Goal: Task Accomplishment & Management: Manage account settings

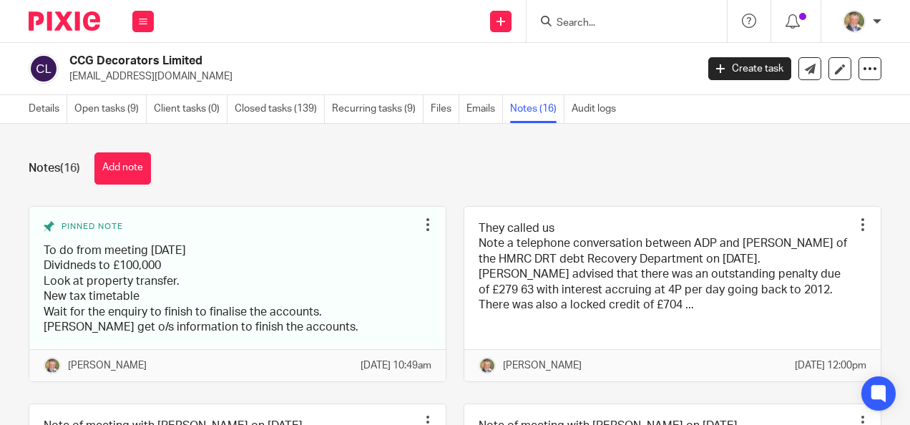
drag, startPoint x: 0, startPoint y: 0, endPoint x: 580, endPoint y: 21, distance: 580.0
click at [580, 21] on input "Search" at bounding box center [619, 23] width 129 height 13
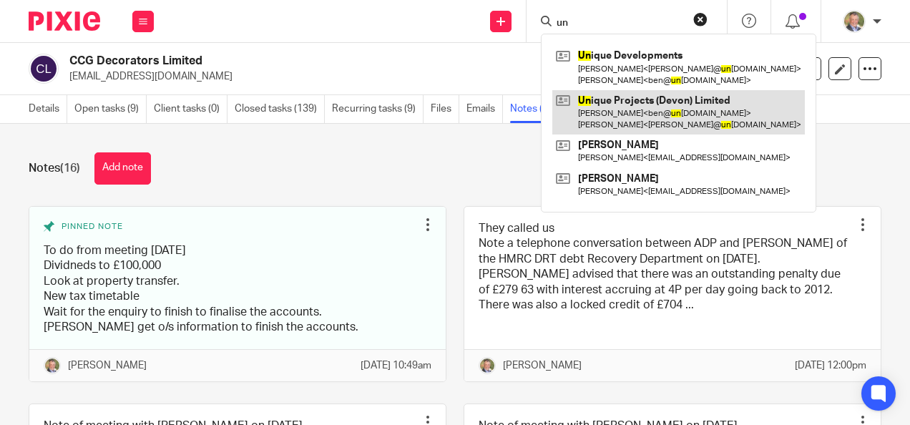
type input "un"
click at [660, 97] on link at bounding box center [678, 112] width 253 height 44
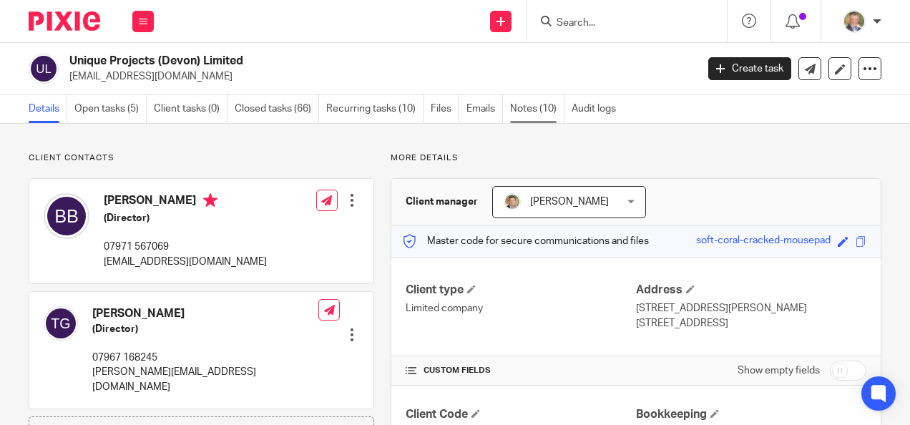
click at [532, 106] on link "Notes (10)" at bounding box center [537, 109] width 54 height 28
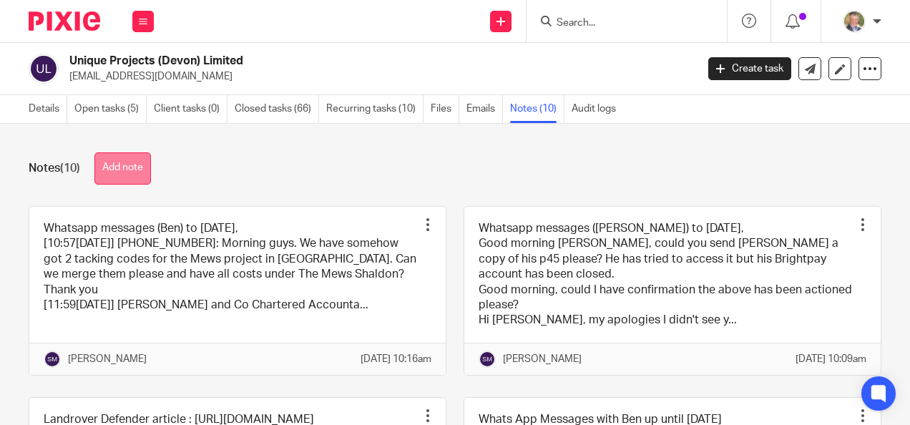
click at [126, 166] on button "Add note" at bounding box center [122, 168] width 57 height 32
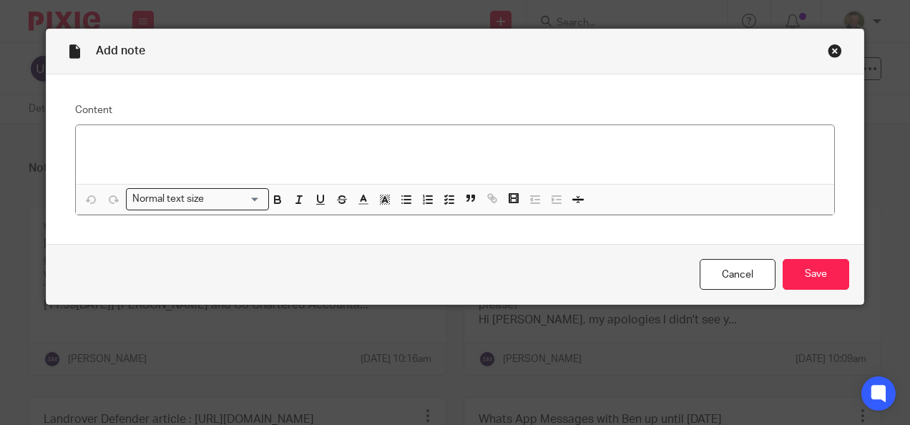
click at [124, 140] on p at bounding box center [455, 144] width 736 height 14
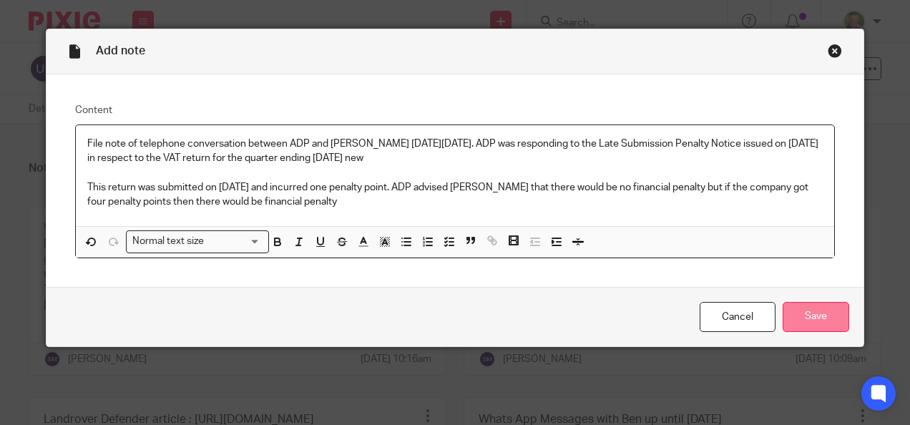
click at [832, 309] on input "Save" at bounding box center [816, 317] width 67 height 31
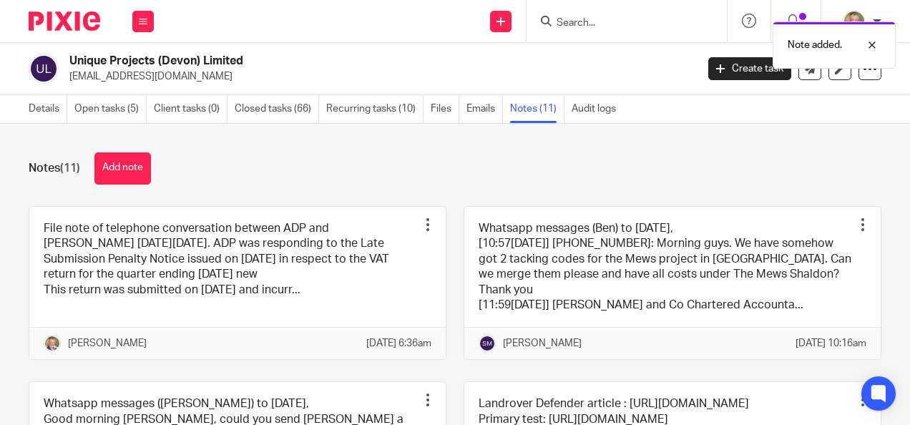
click at [744, 67] on div "Note added." at bounding box center [675, 41] width 441 height 54
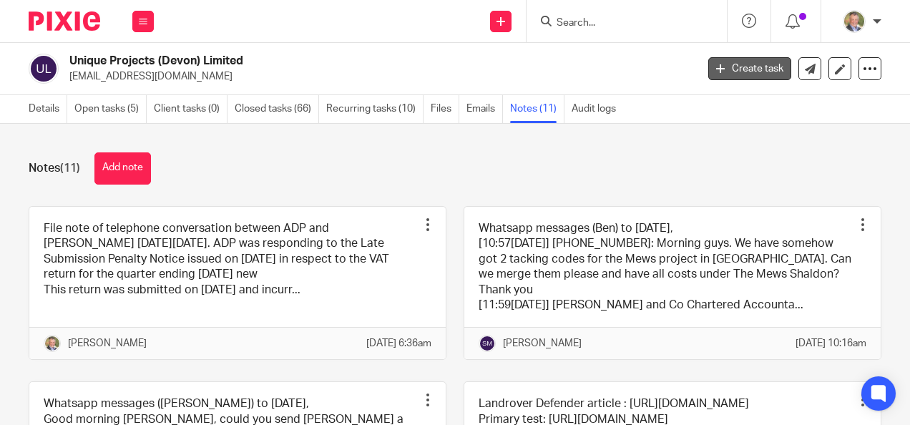
click at [731, 74] on link "Create task" at bounding box center [749, 68] width 83 height 23
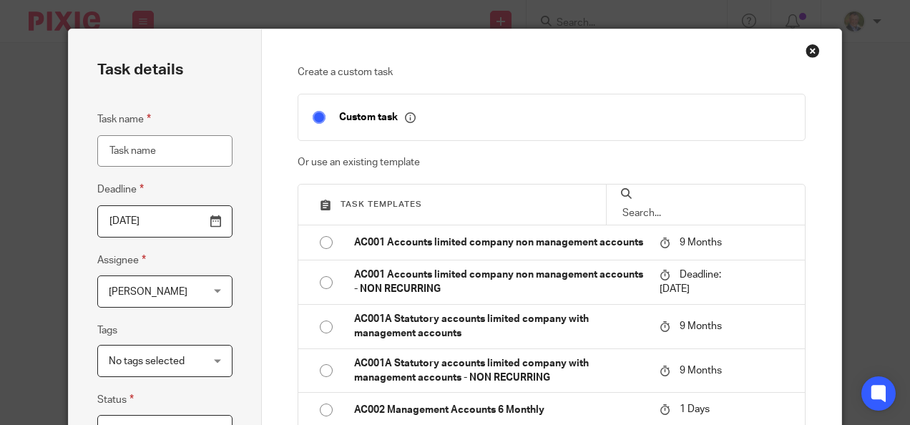
click at [187, 143] on input "Task name" at bounding box center [164, 151] width 135 height 32
type input "Recording VAT penalty"
click at [209, 220] on input "2025-08-21" at bounding box center [164, 221] width 135 height 32
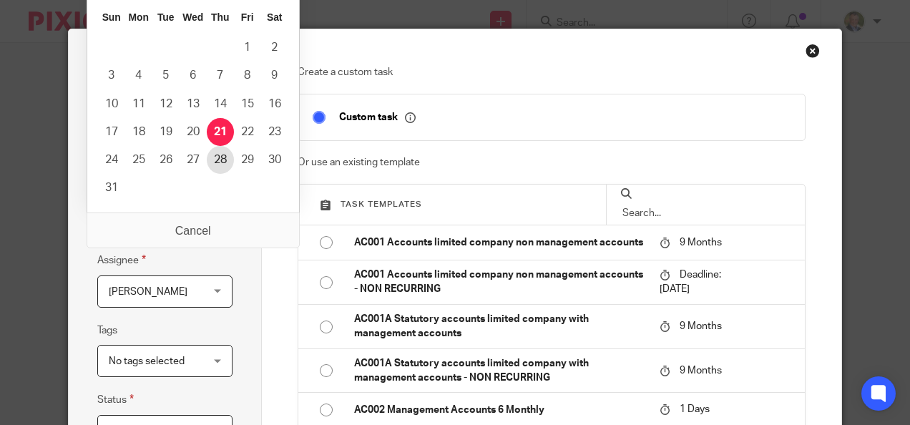
type input "2025-08-28"
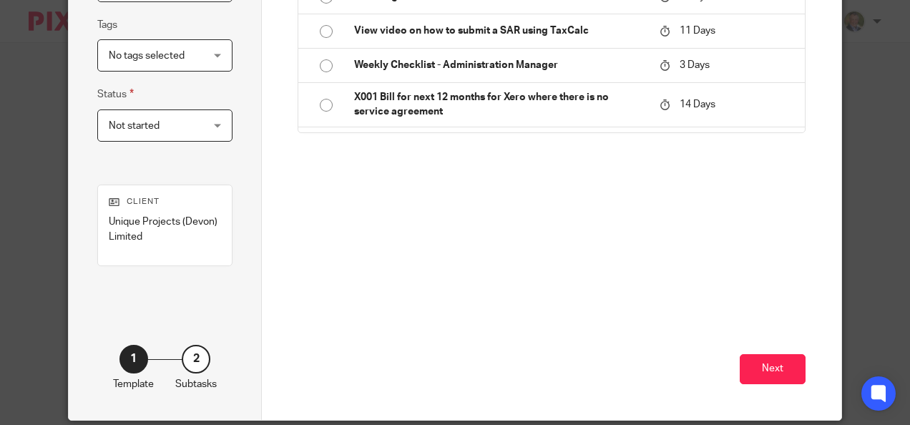
scroll to position [329, 0]
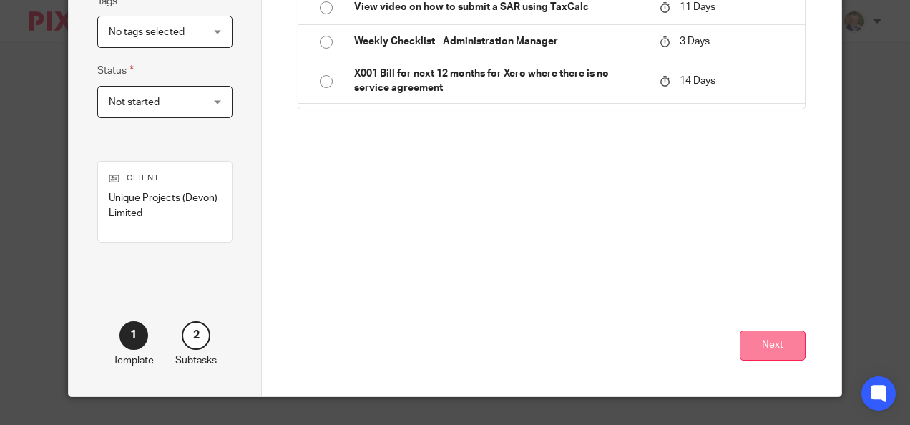
click at [761, 341] on button "Next" at bounding box center [773, 346] width 66 height 31
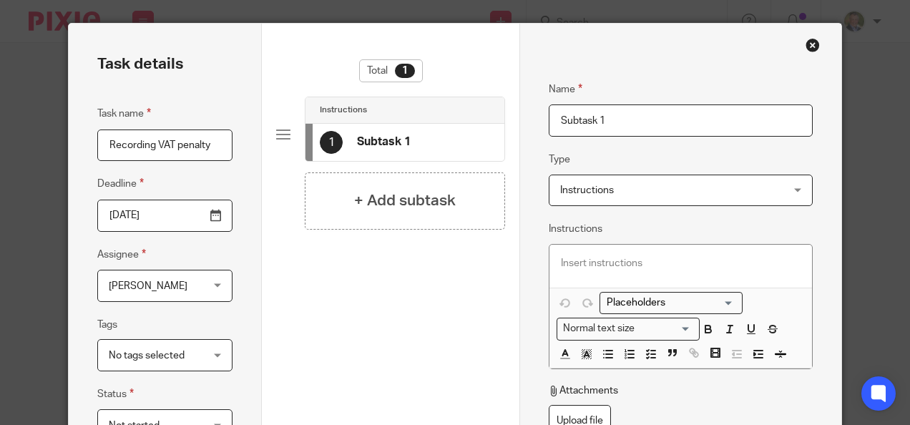
scroll to position [0, 0]
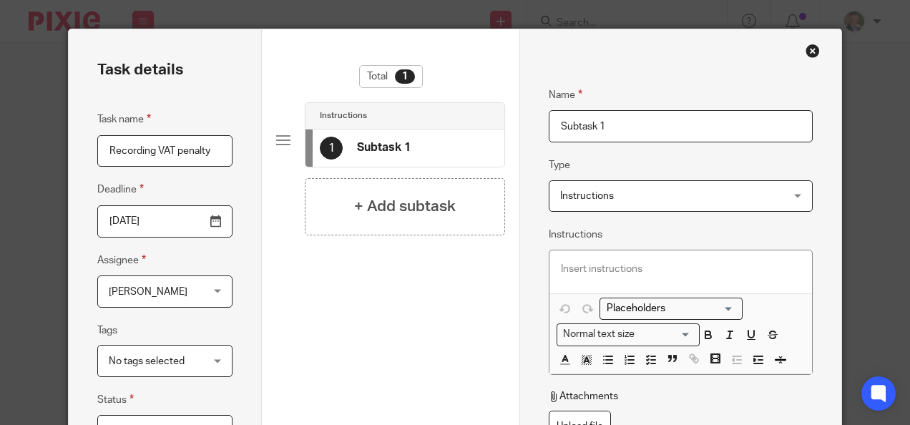
click at [563, 122] on input "Subtask 1" at bounding box center [681, 126] width 264 height 32
click at [557, 125] on input "Subtask 1" at bounding box center [681, 126] width 264 height 32
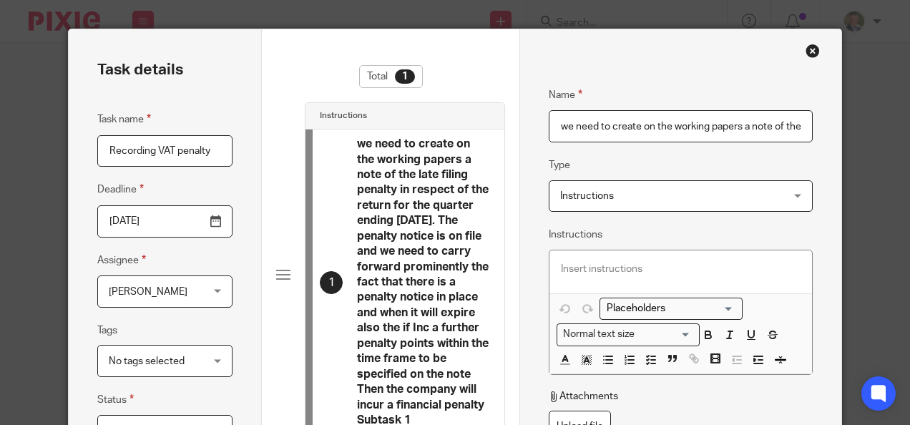
click at [816, 260] on div "Name we need to create on the working papers a note of the late filing penalty …" at bounding box center [680, 377] width 322 height 696
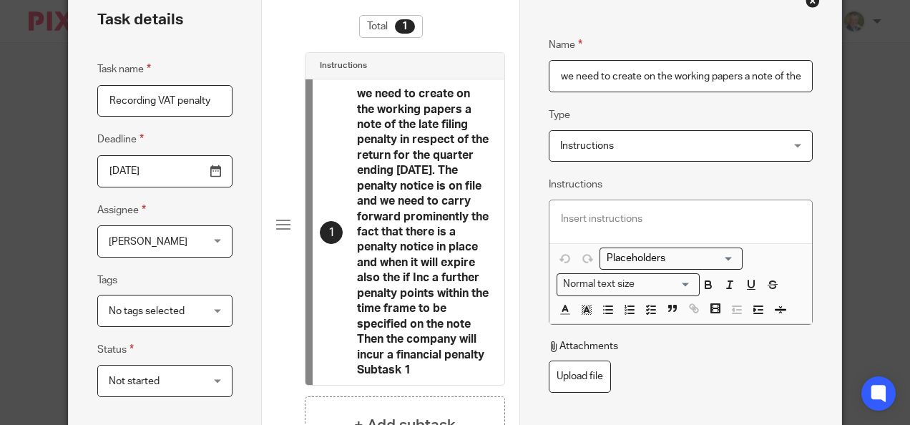
scroll to position [72, 0]
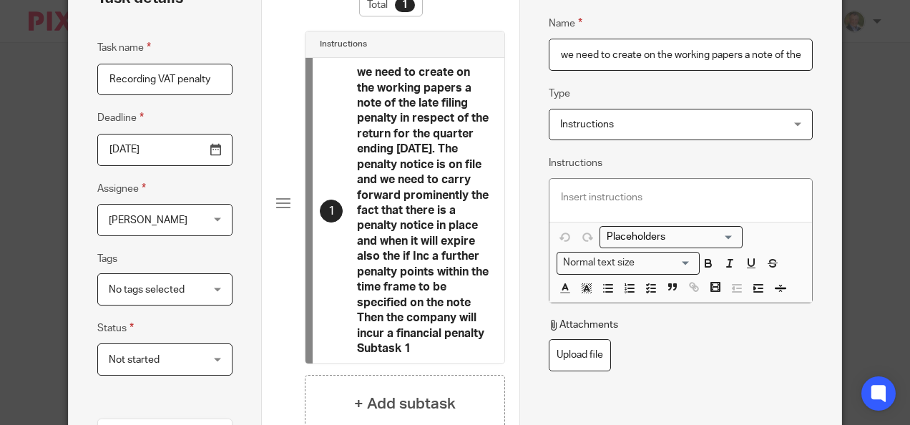
click at [729, 55] on input "we need to create on the working papers a note of the late filing penalty in re…" at bounding box center [681, 55] width 264 height 32
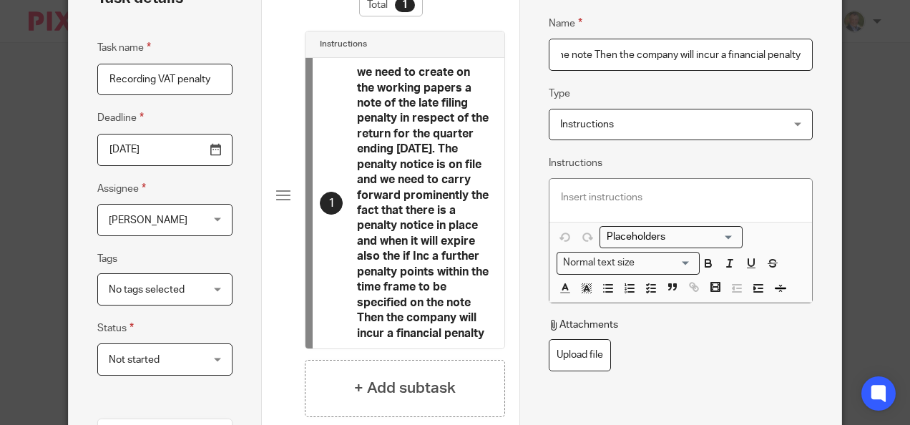
type input "we need to create on the working papers a note of the late filing penalty in re…"
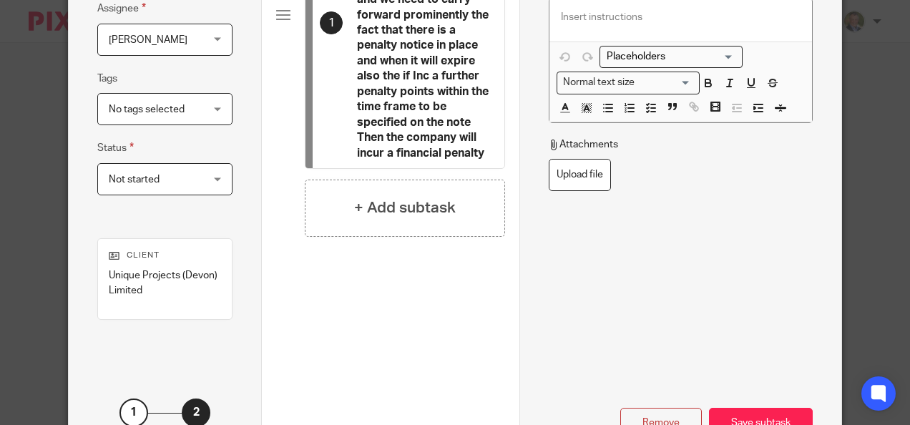
scroll to position [329, 0]
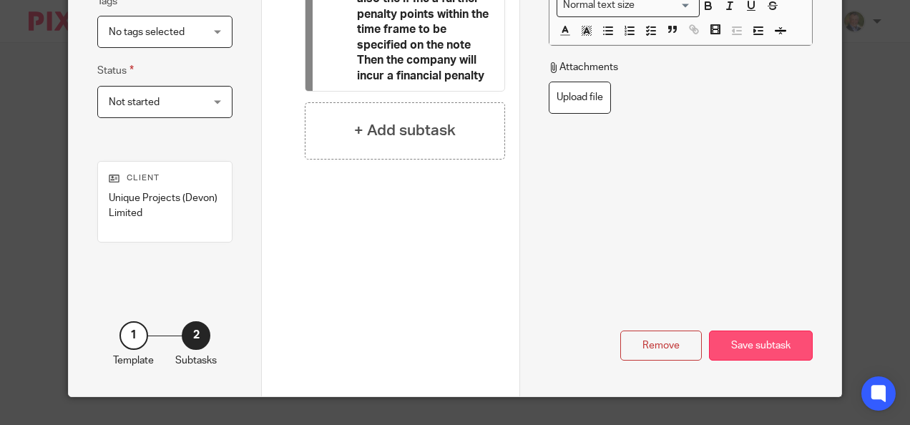
click at [743, 343] on div "Save subtask" at bounding box center [761, 346] width 104 height 31
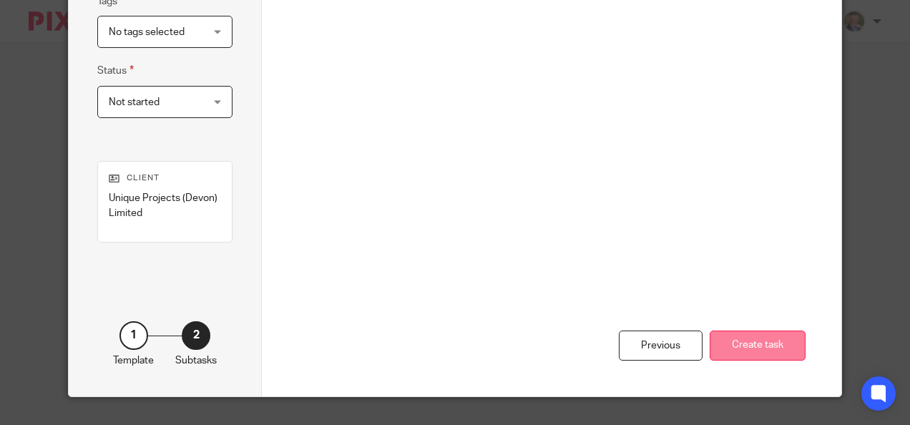
click at [746, 344] on button "Create task" at bounding box center [758, 346] width 96 height 31
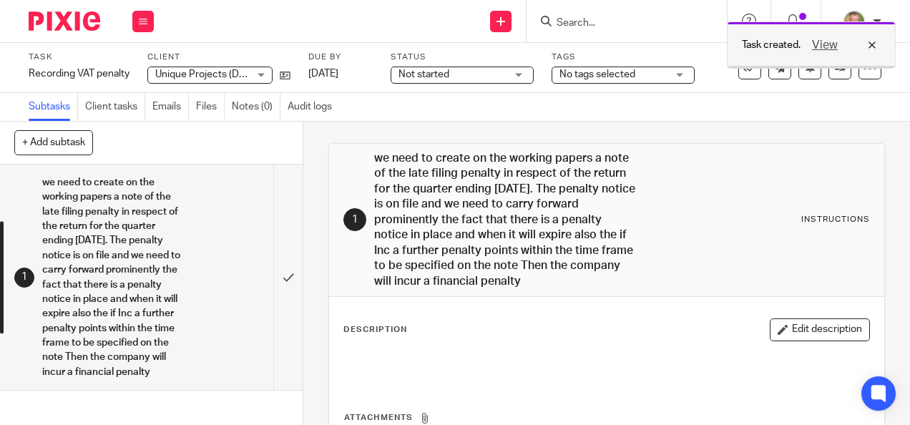
click at [876, 44] on div "View" at bounding box center [841, 44] width 80 height 17
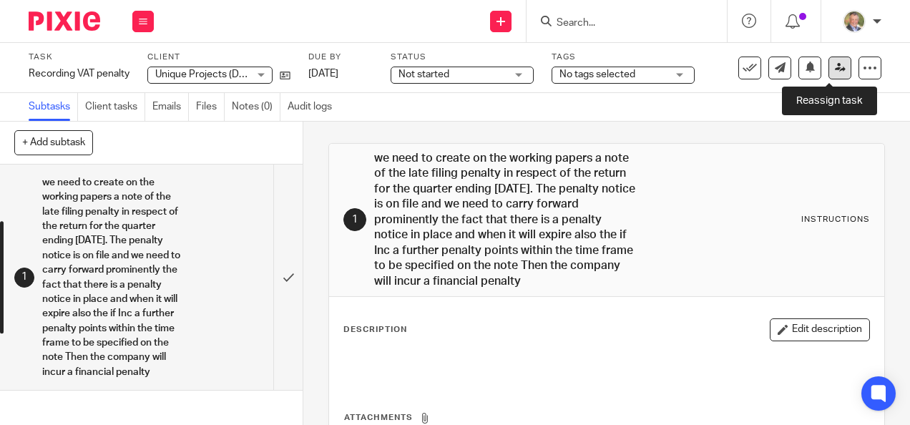
click at [829, 64] on link at bounding box center [840, 68] width 23 height 23
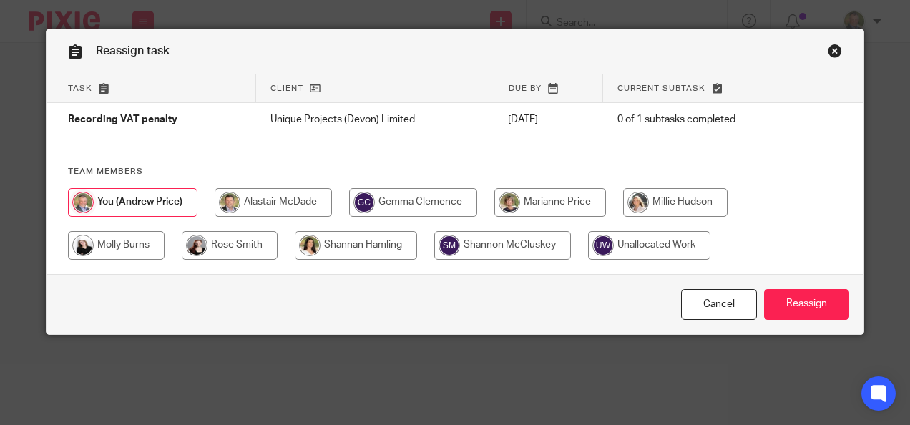
drag, startPoint x: 358, startPoint y: 242, endPoint x: 366, endPoint y: 244, distance: 8.9
click at [358, 242] on input "radio" at bounding box center [356, 245] width 122 height 29
radio input "true"
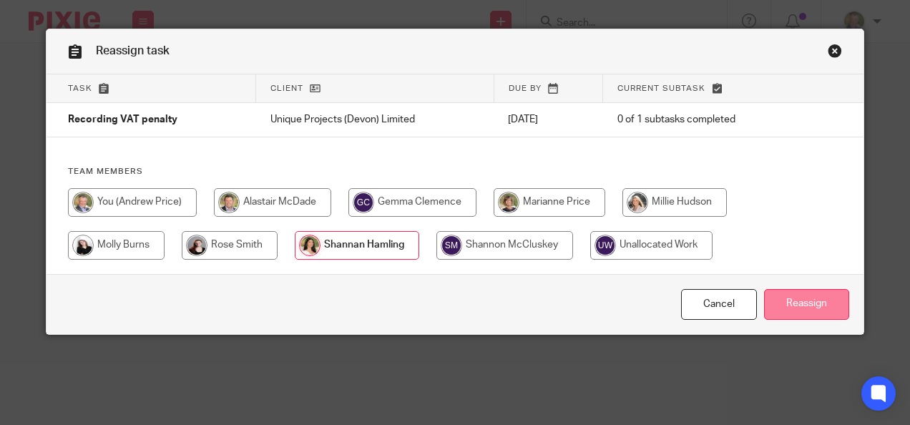
click at [776, 298] on input "Reassign" at bounding box center [806, 304] width 85 height 31
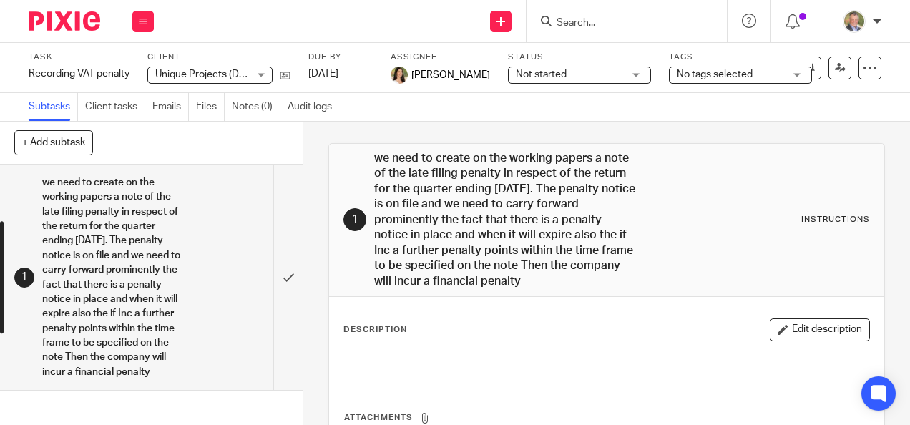
click at [691, 157] on div "1 we need to create on the working papers a note of the late filing penalty in …" at bounding box center [606, 220] width 526 height 138
